Goal: Task Accomplishment & Management: Manage account settings

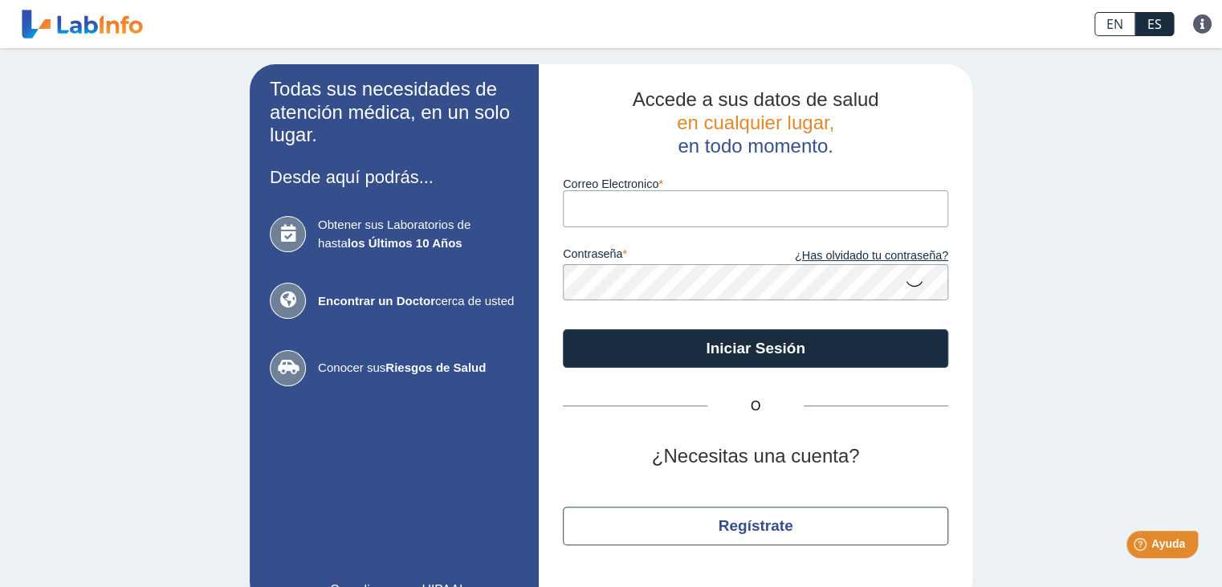
click at [713, 245] on div "contraseña ¿Has olvidado tu contraseña?" at bounding box center [756, 263] width 386 height 73
click at [730, 208] on input "Correo Electronico" at bounding box center [756, 208] width 386 height 36
type input "[EMAIL_ADDRESS][DOMAIN_NAME]"
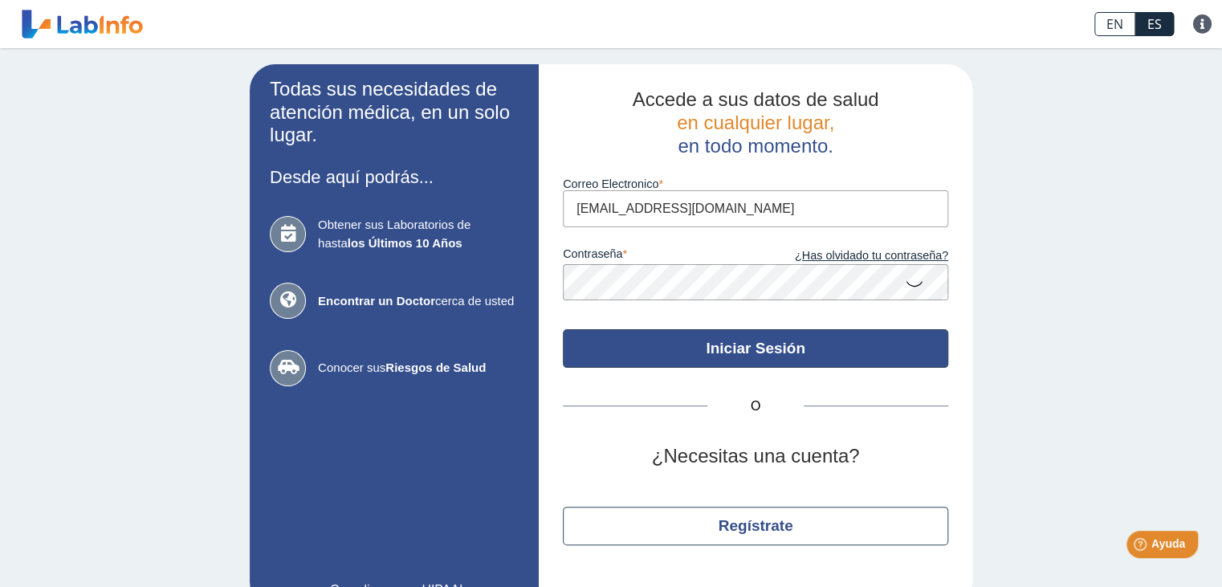
click at [757, 360] on button "Iniciar Sesión" at bounding box center [756, 348] width 386 height 39
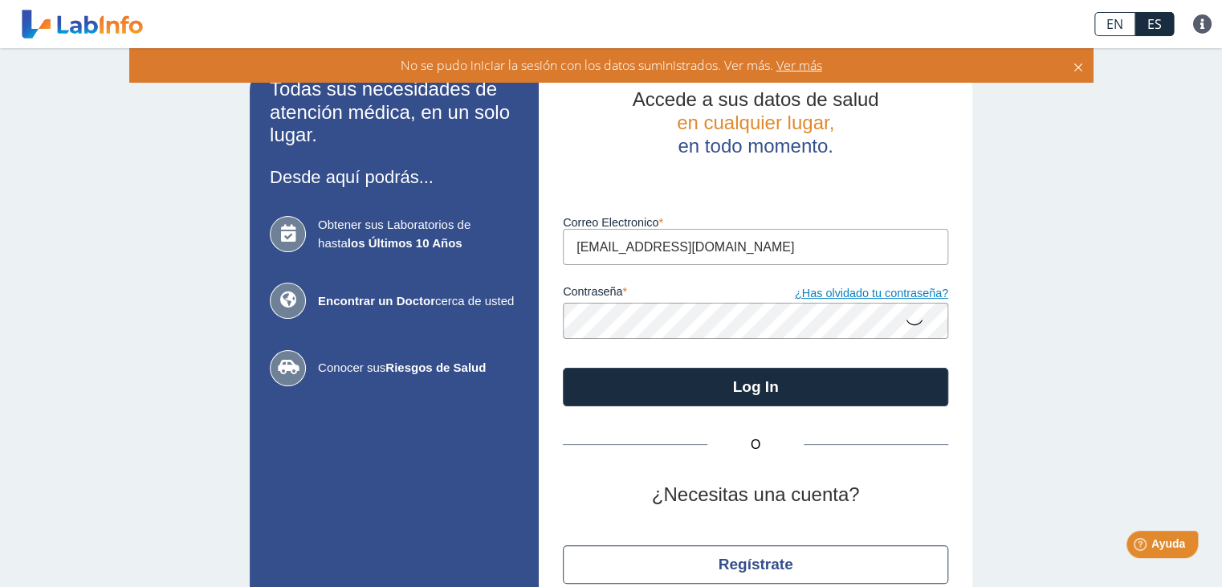
click at [879, 300] on link "¿Has olvidado tu contraseña?" at bounding box center [852, 294] width 193 height 18
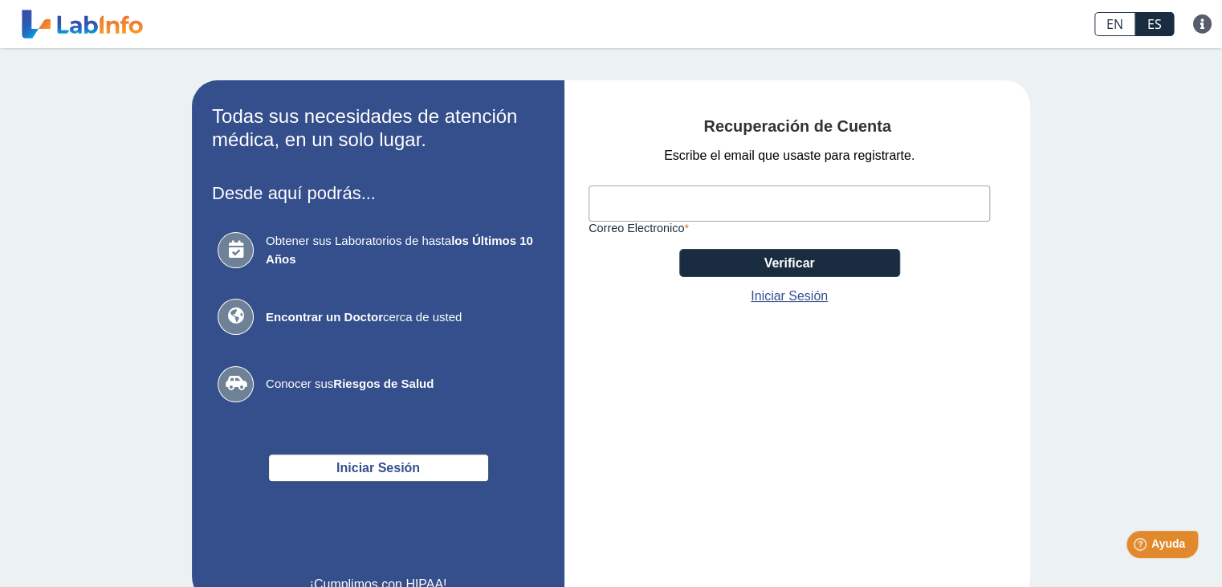
click at [856, 194] on input "Correo Electronico" at bounding box center [790, 204] width 402 height 36
type input "[EMAIL_ADDRESS][DOMAIN_NAME]"
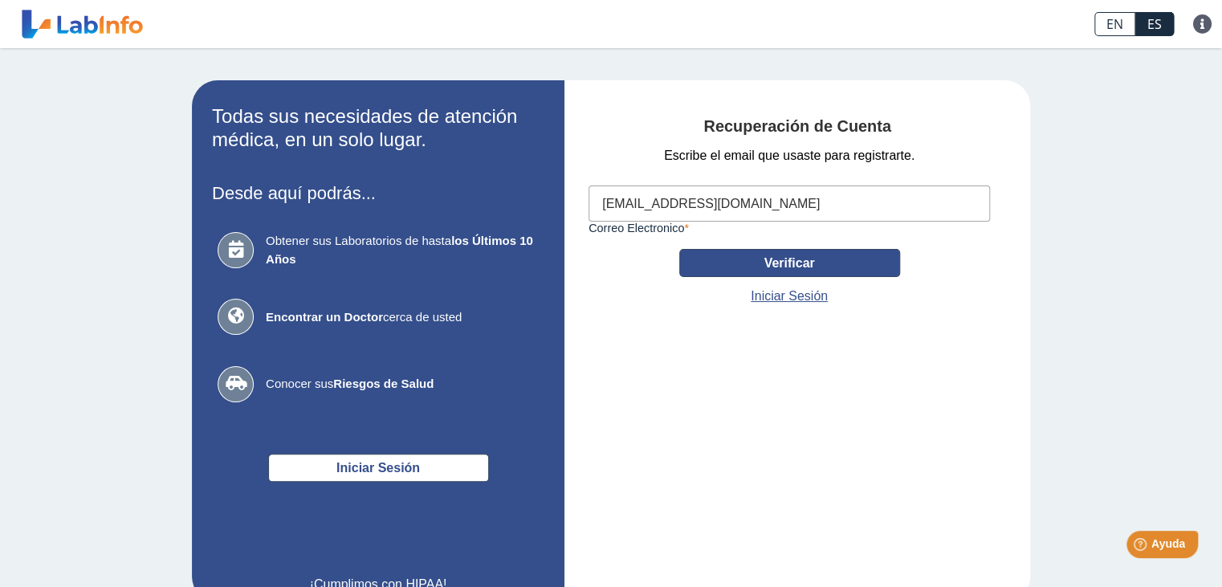
drag, startPoint x: 777, startPoint y: 231, endPoint x: 791, endPoint y: 265, distance: 37.1
click at [791, 265] on div "Escribe el email que usaste para registrarte. [EMAIL_ADDRESS][DOMAIN_NAME] Corr…" at bounding box center [790, 226] width 402 height 160
click at [791, 265] on button "Verificar" at bounding box center [789, 263] width 221 height 28
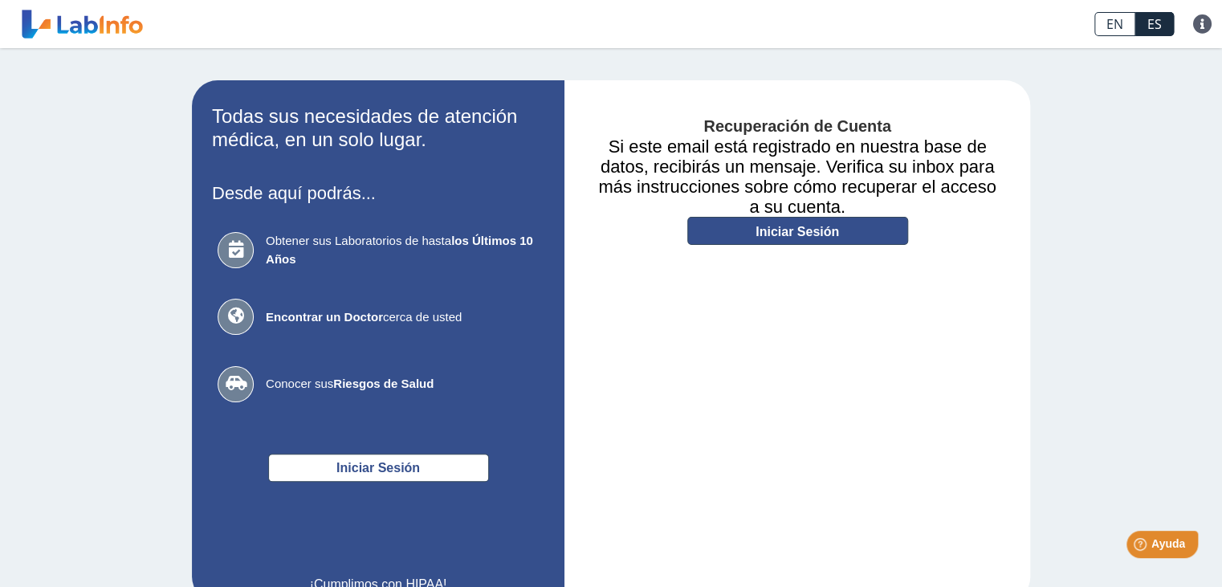
click at [810, 236] on link "Iniciar Sesión" at bounding box center [798, 231] width 221 height 28
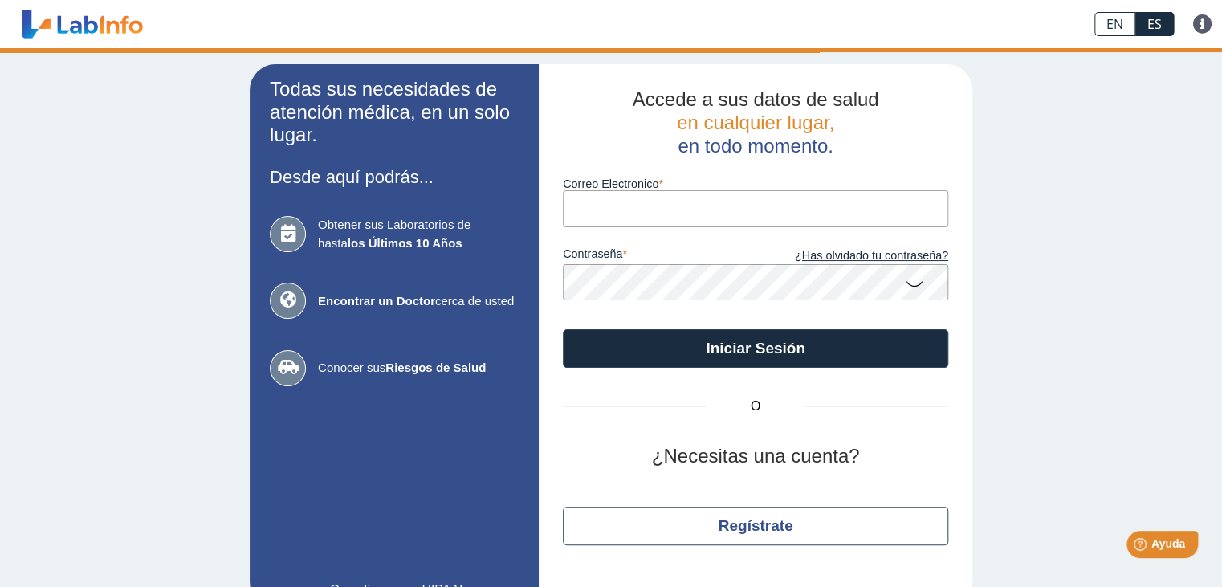
type input "[EMAIL_ADDRESS][DOMAIN_NAME]"
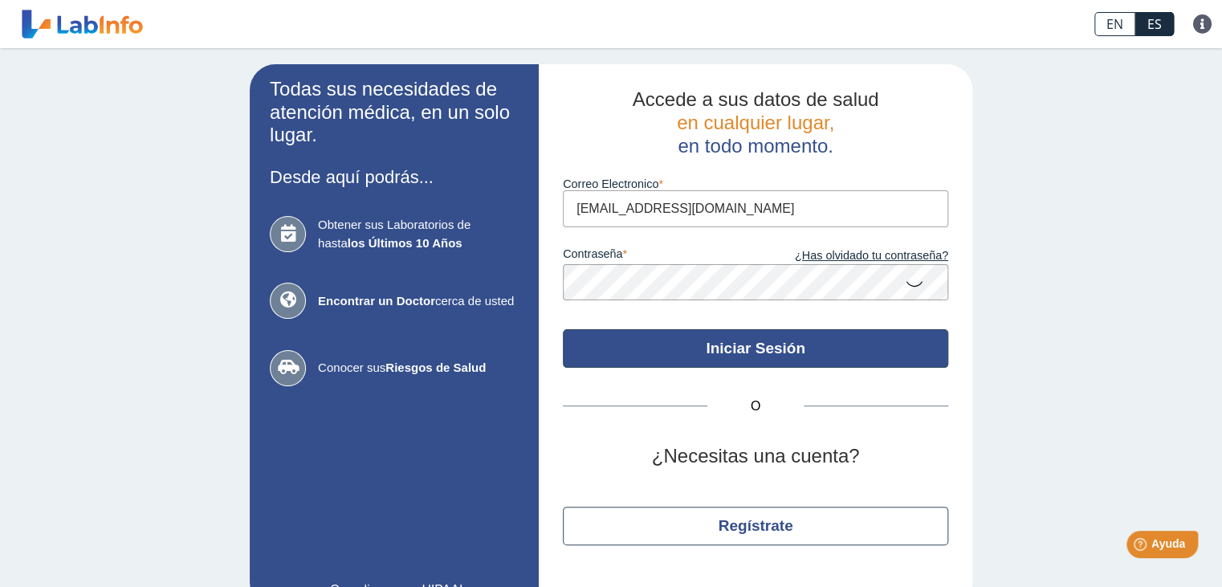
click at [741, 341] on button "Iniciar Sesión" at bounding box center [756, 348] width 386 height 39
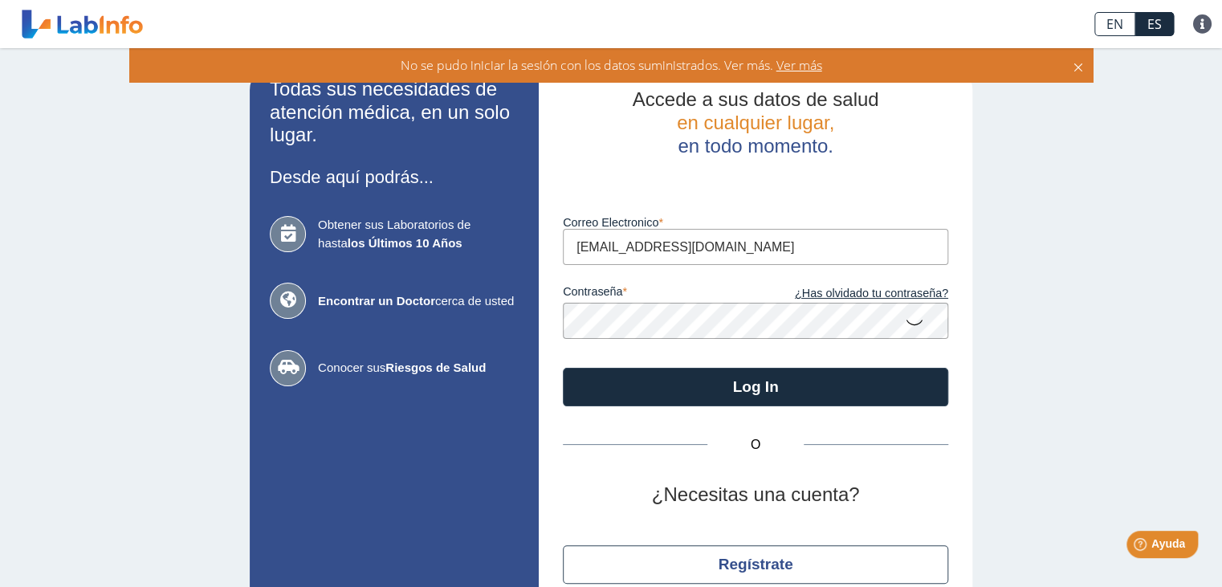
click at [806, 66] on span "Ver más" at bounding box center [797, 65] width 49 height 18
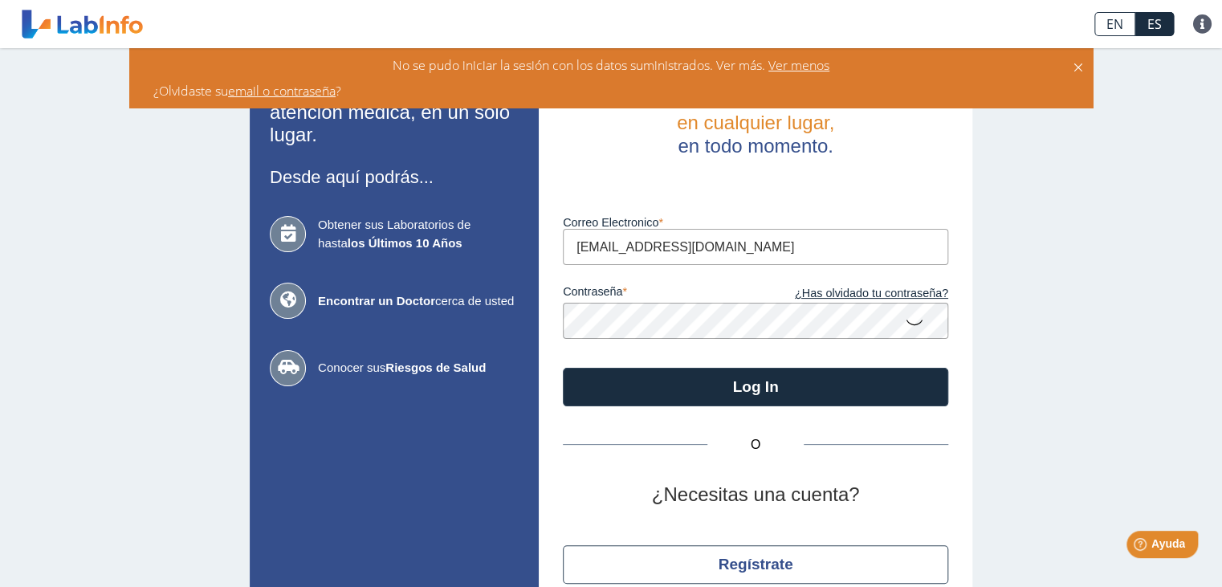
click at [840, 13] on div "EN ES Preguntas Frecuentes Política de privacidad" at bounding box center [609, 24] width 920 height 48
click at [1076, 67] on icon at bounding box center [1078, 65] width 13 height 18
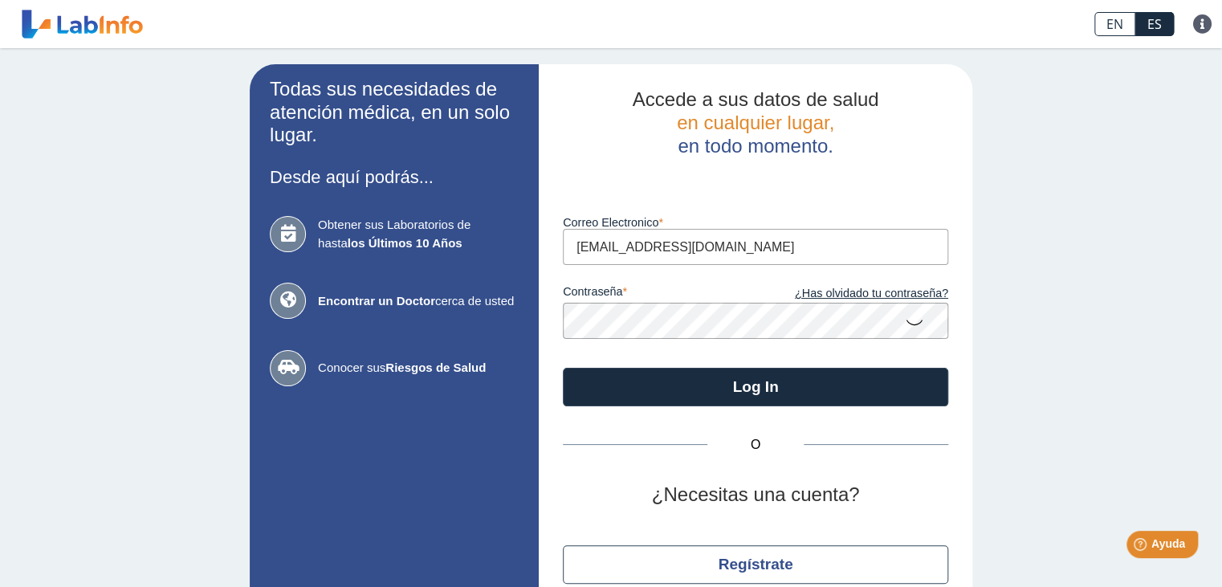
scroll to position [75, 0]
